Goal: Information Seeking & Learning: Learn about a topic

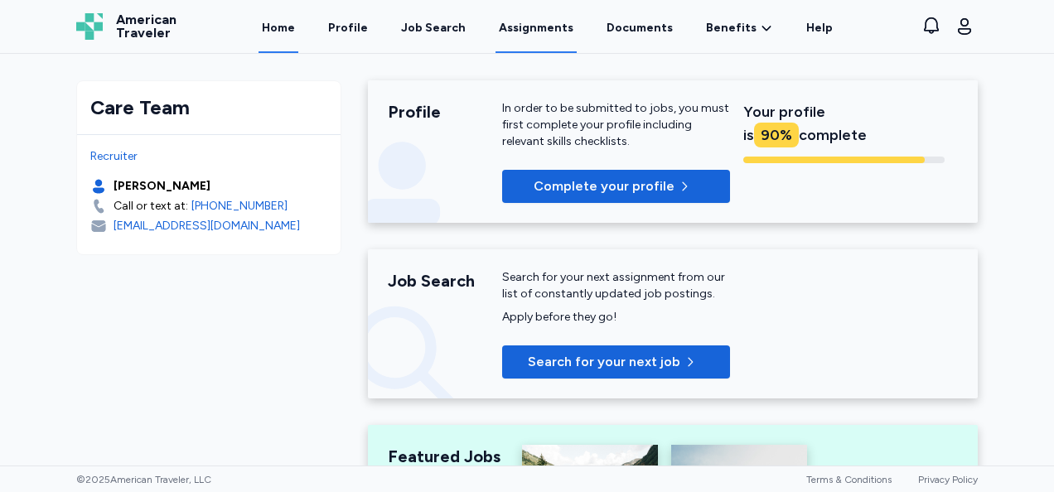
click at [532, 27] on link "Assignments" at bounding box center [536, 27] width 81 height 51
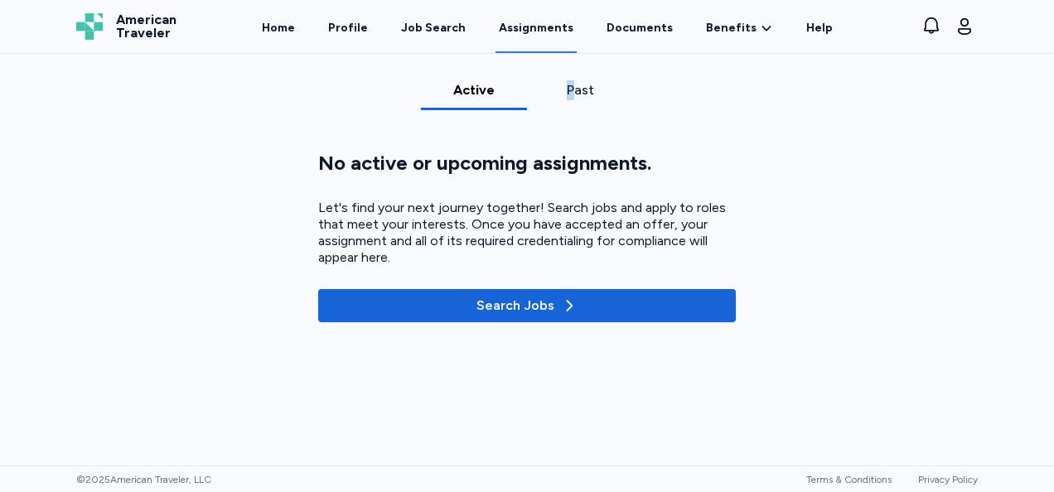
drag, startPoint x: 583, startPoint y: 85, endPoint x: 565, endPoint y: 94, distance: 20.0
click at [565, 94] on div "Past" at bounding box center [580, 90] width 93 height 20
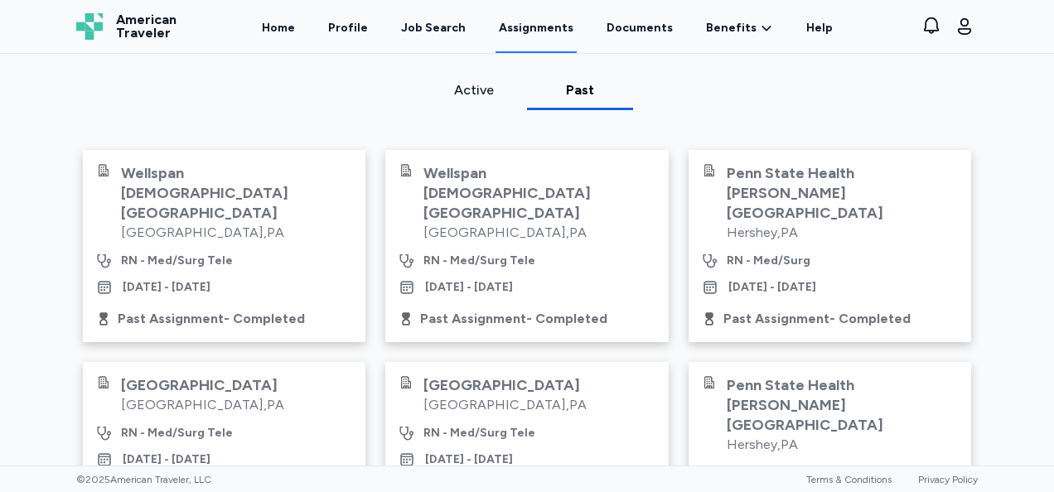
click at [784, 93] on div "Active Past Wellspan [GEOGRAPHIC_DATA] [GEOGRAPHIC_DATA] , [GEOGRAPHIC_DATA] RN…" at bounding box center [527, 443] width 928 height 726
click at [297, 37] on link "Home" at bounding box center [279, 27] width 40 height 51
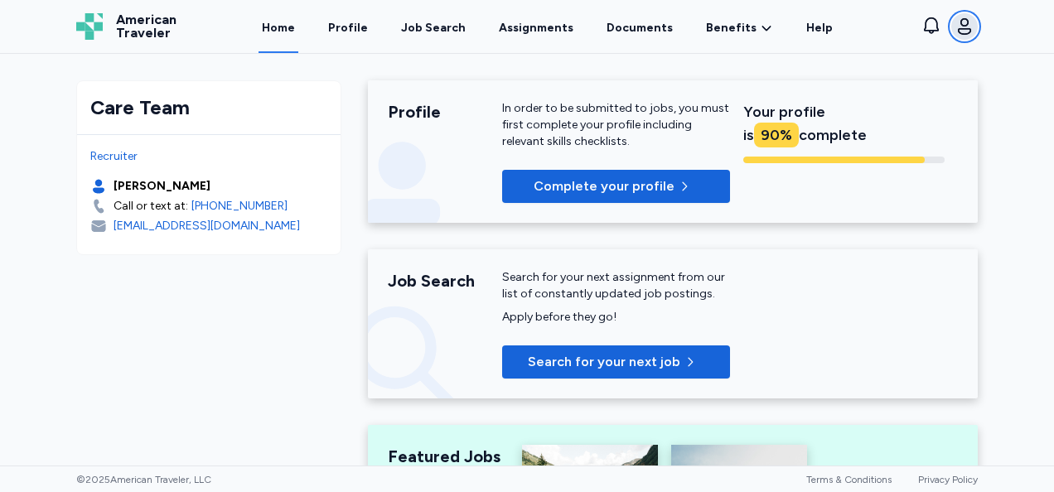
click at [959, 22] on icon "button" at bounding box center [965, 27] width 20 height 20
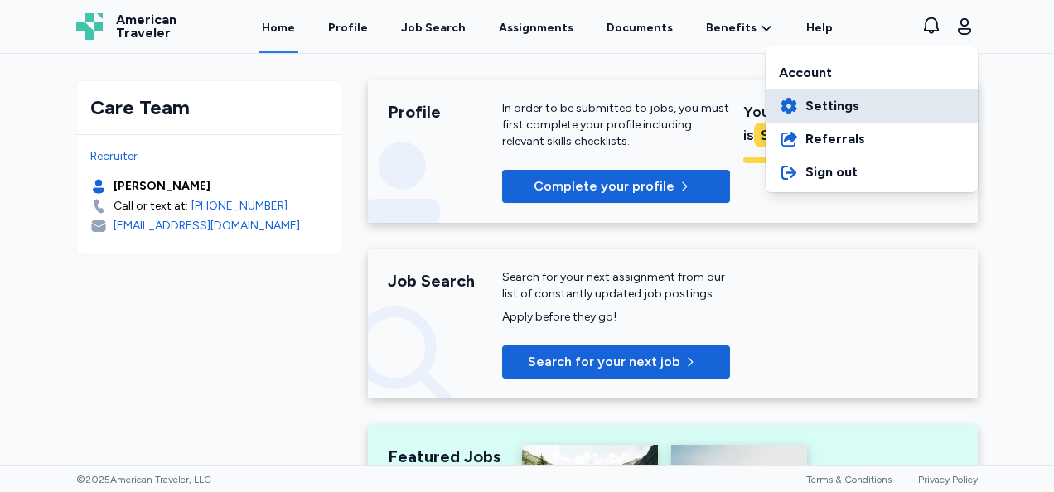
click at [837, 103] on span "Settings" at bounding box center [833, 106] width 54 height 20
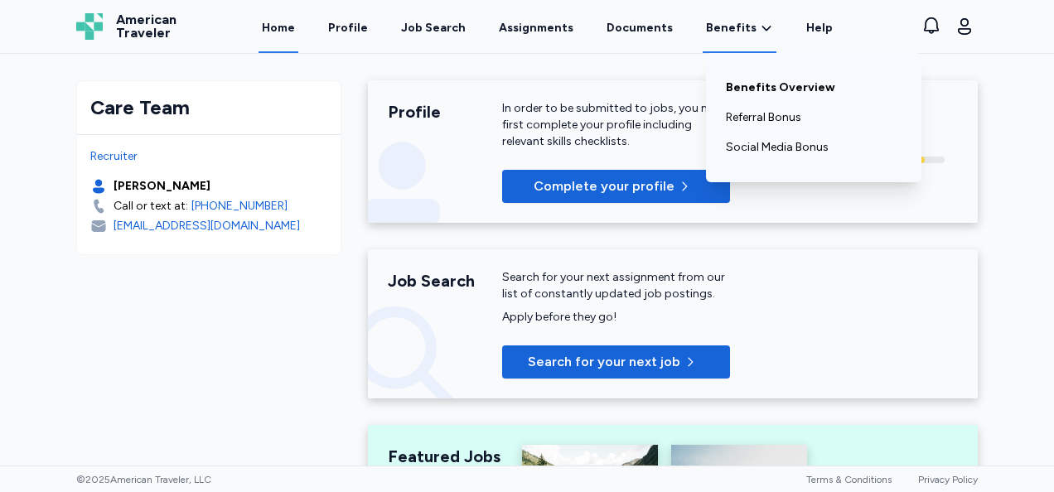
click at [750, 85] on link "Benefits Overview" at bounding box center [814, 88] width 176 height 30
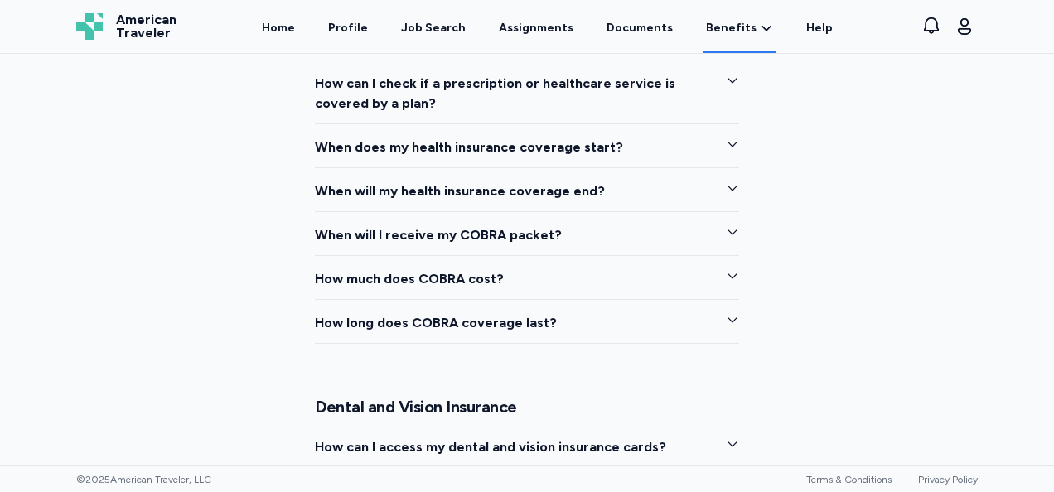
scroll to position [2088, 0]
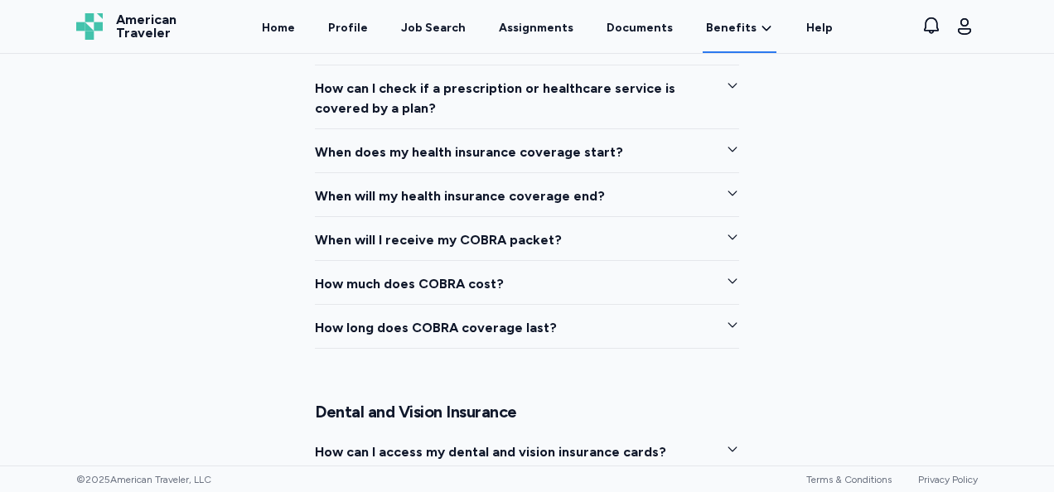
click at [584, 238] on button "When will I receive my COBRA packet?" at bounding box center [527, 245] width 424 height 31
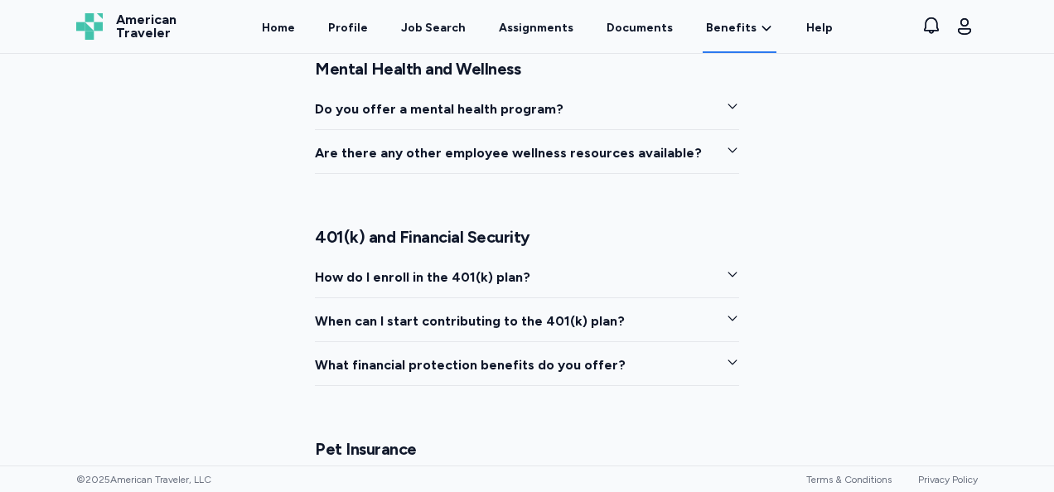
scroll to position [2789, 0]
